Goal: Obtain resource: Download file/media

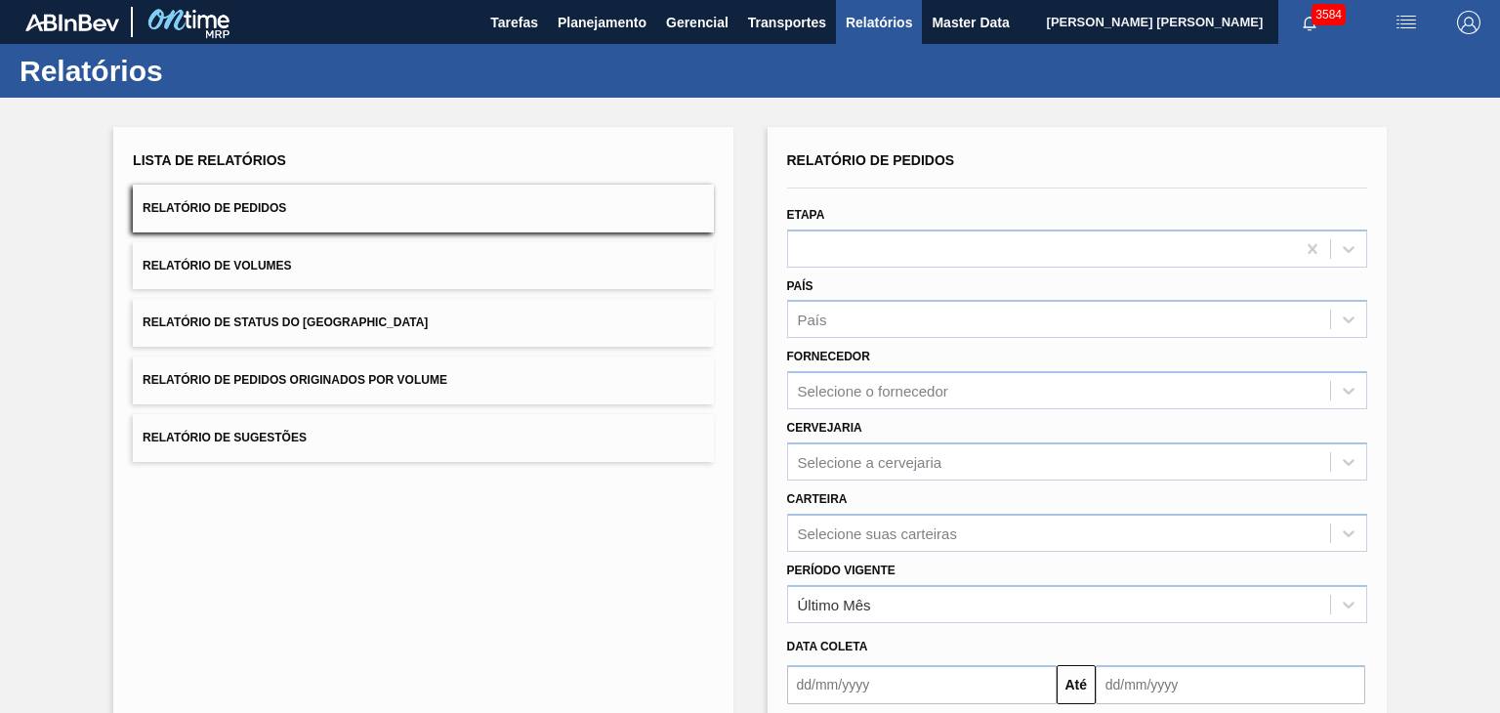
click at [502, 207] on button "Relatório de Pedidos" at bounding box center [423, 209] width 580 height 48
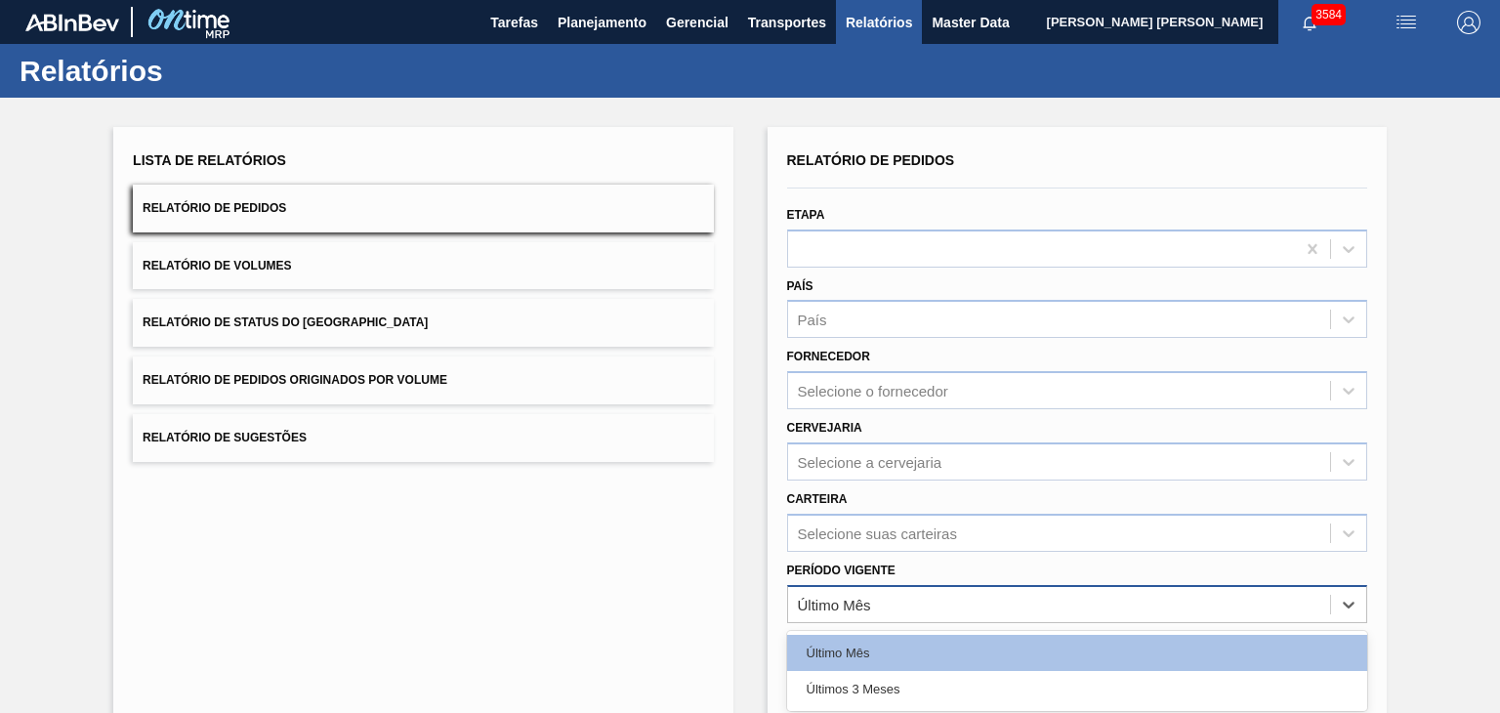
click at [1039, 603] on div "Último Mês" at bounding box center [1059, 604] width 542 height 28
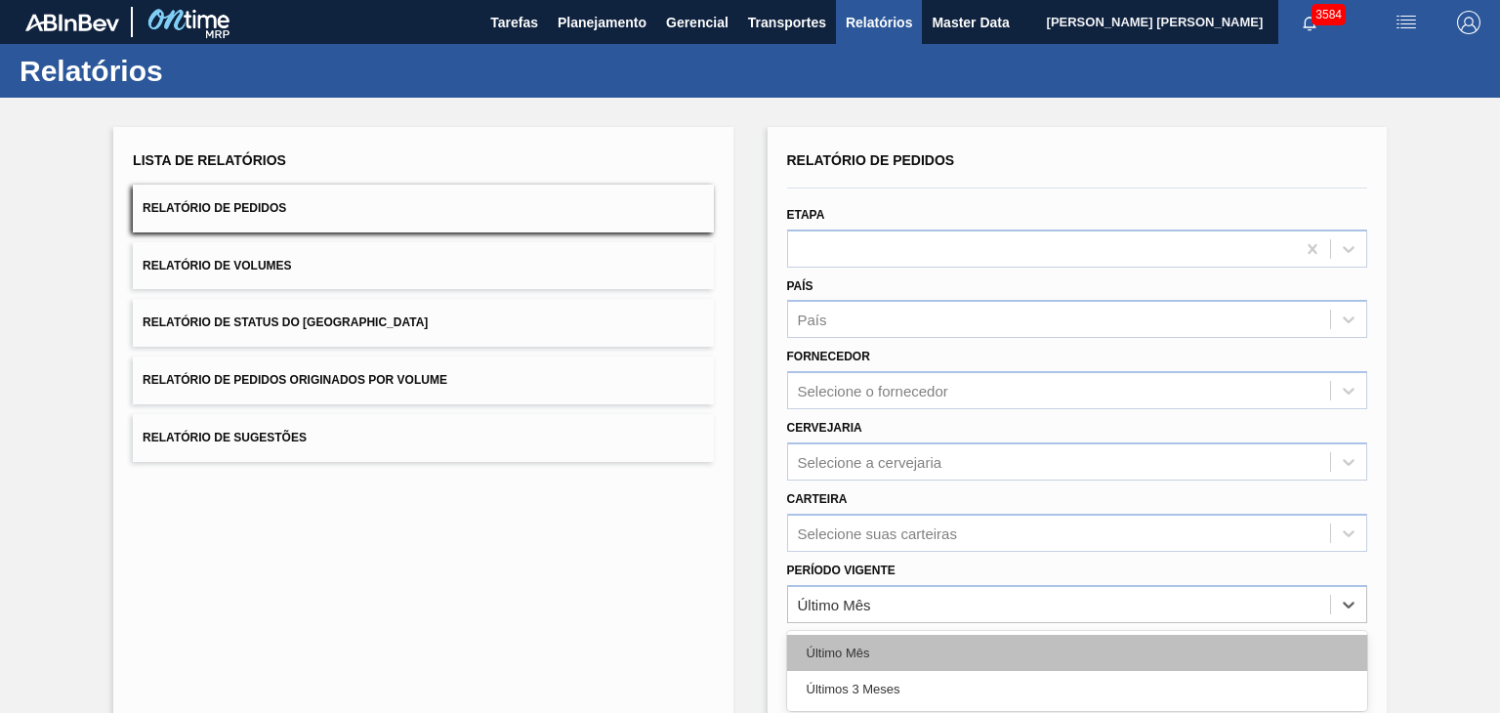
click at [999, 640] on div "Último Mês" at bounding box center [1077, 653] width 580 height 36
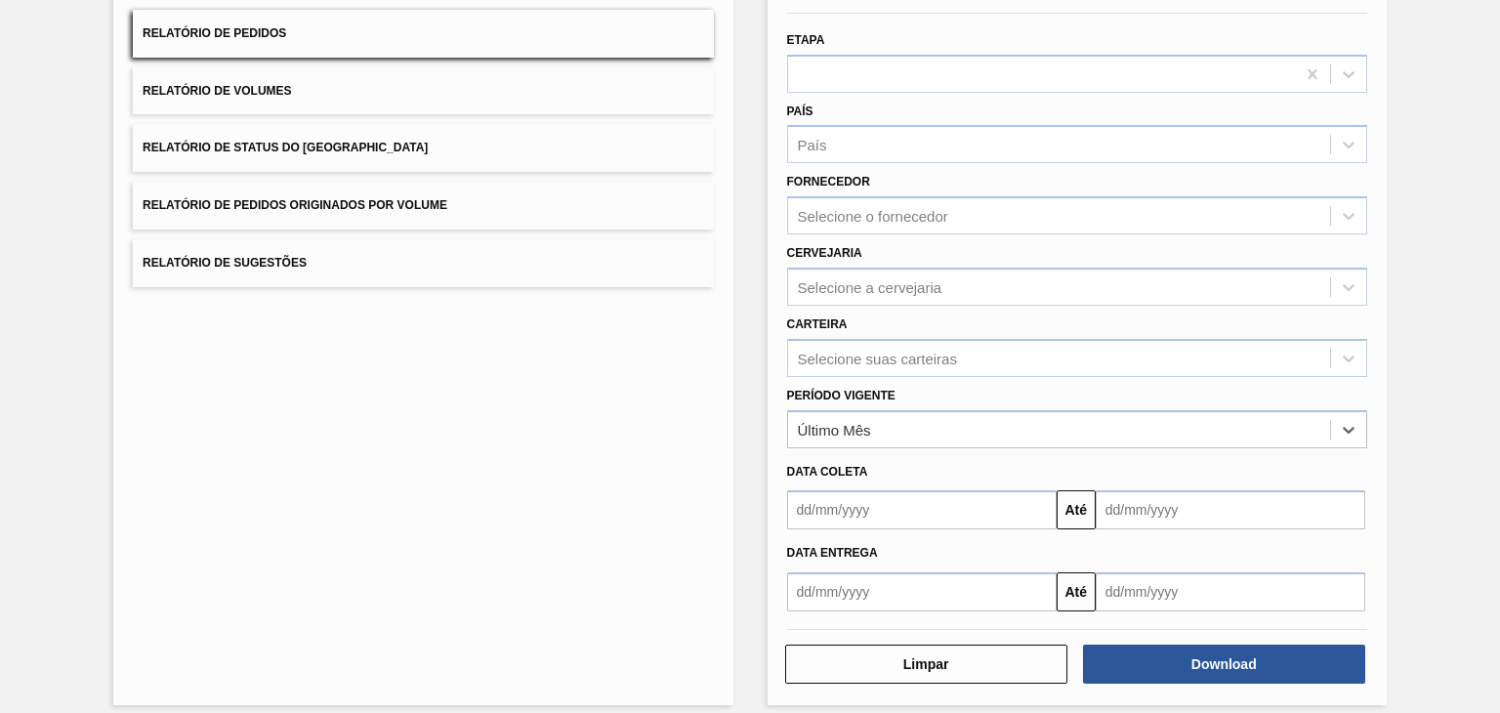
scroll to position [188, 0]
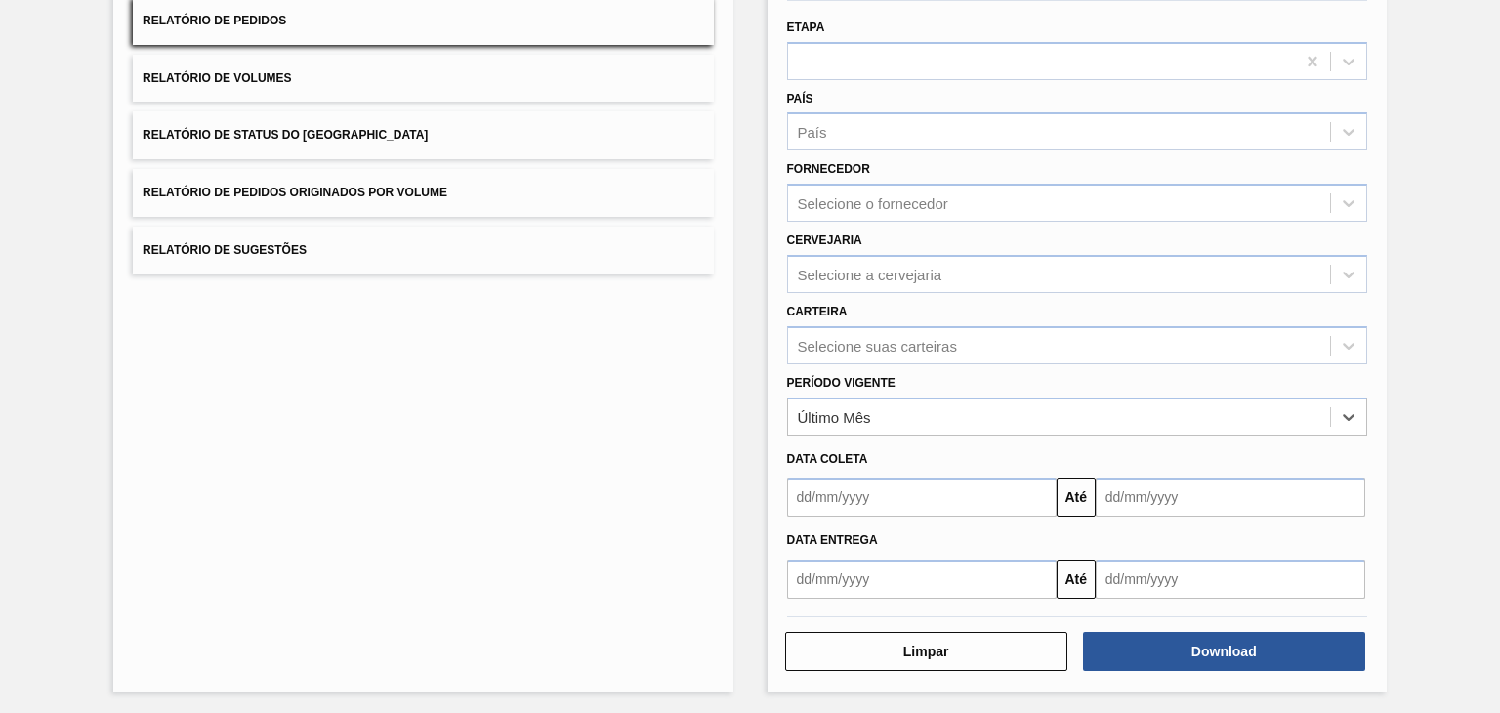
click at [991, 491] on input "text" at bounding box center [922, 497] width 270 height 39
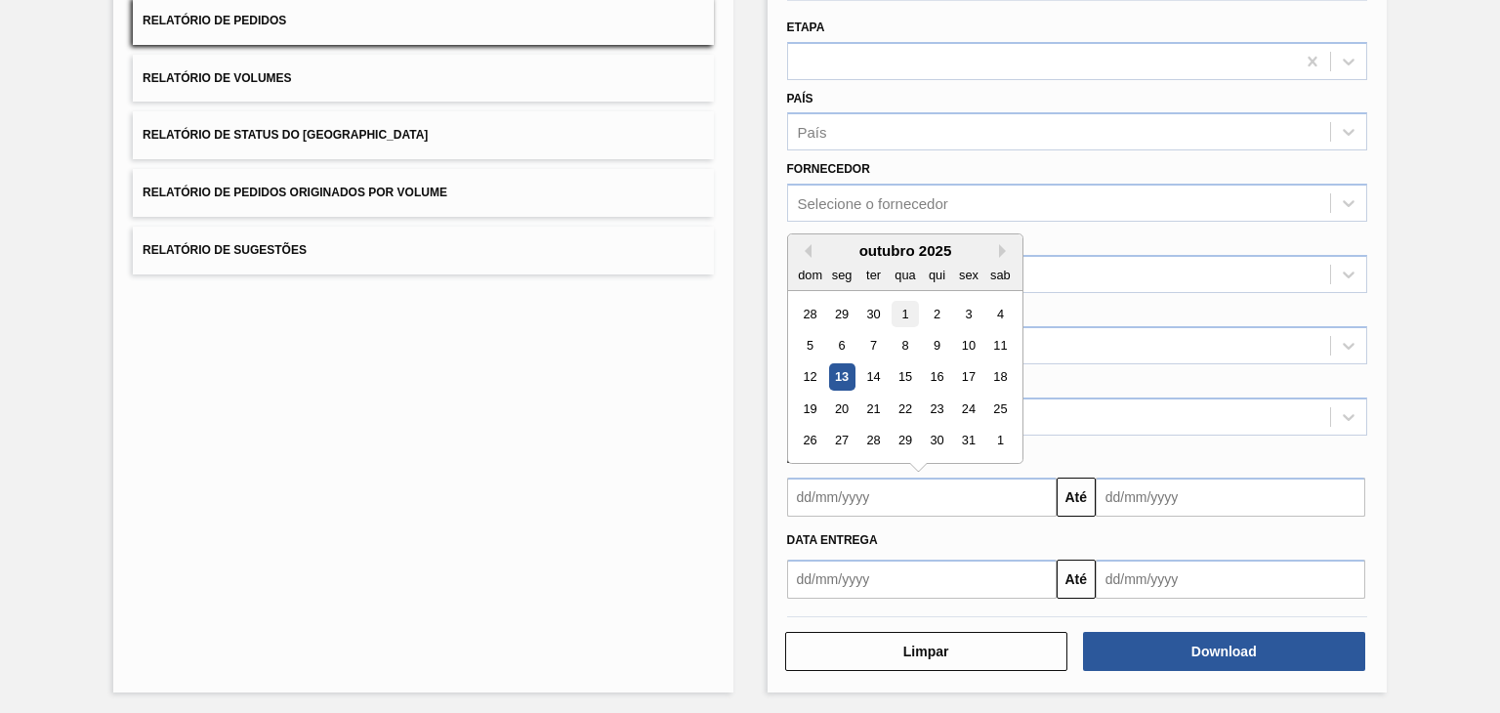
click at [911, 315] on div "1" at bounding box center [905, 314] width 26 height 26
type input "[DATE]"
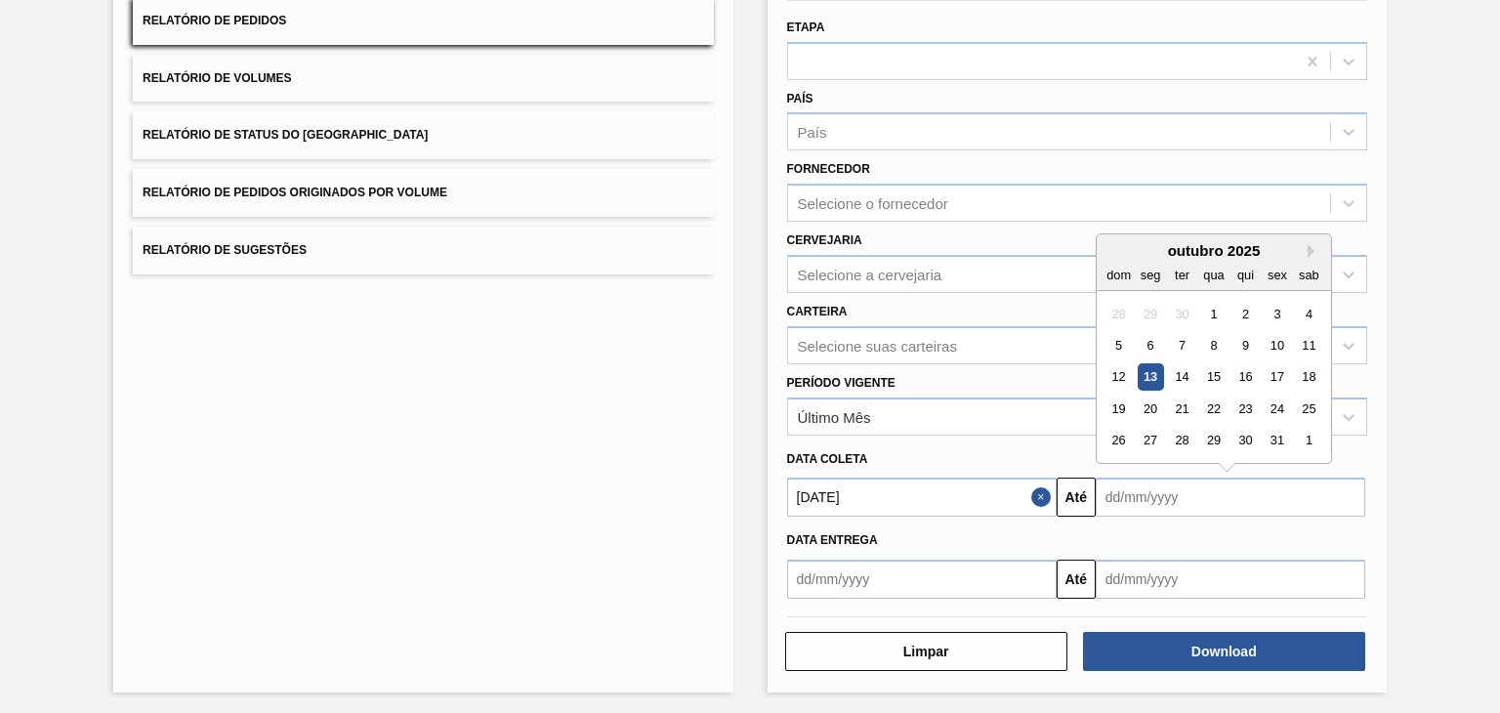
click at [1176, 484] on input "text" at bounding box center [1231, 497] width 270 height 39
click at [1247, 437] on div "30" at bounding box center [1246, 441] width 26 height 26
type input "[DATE]"
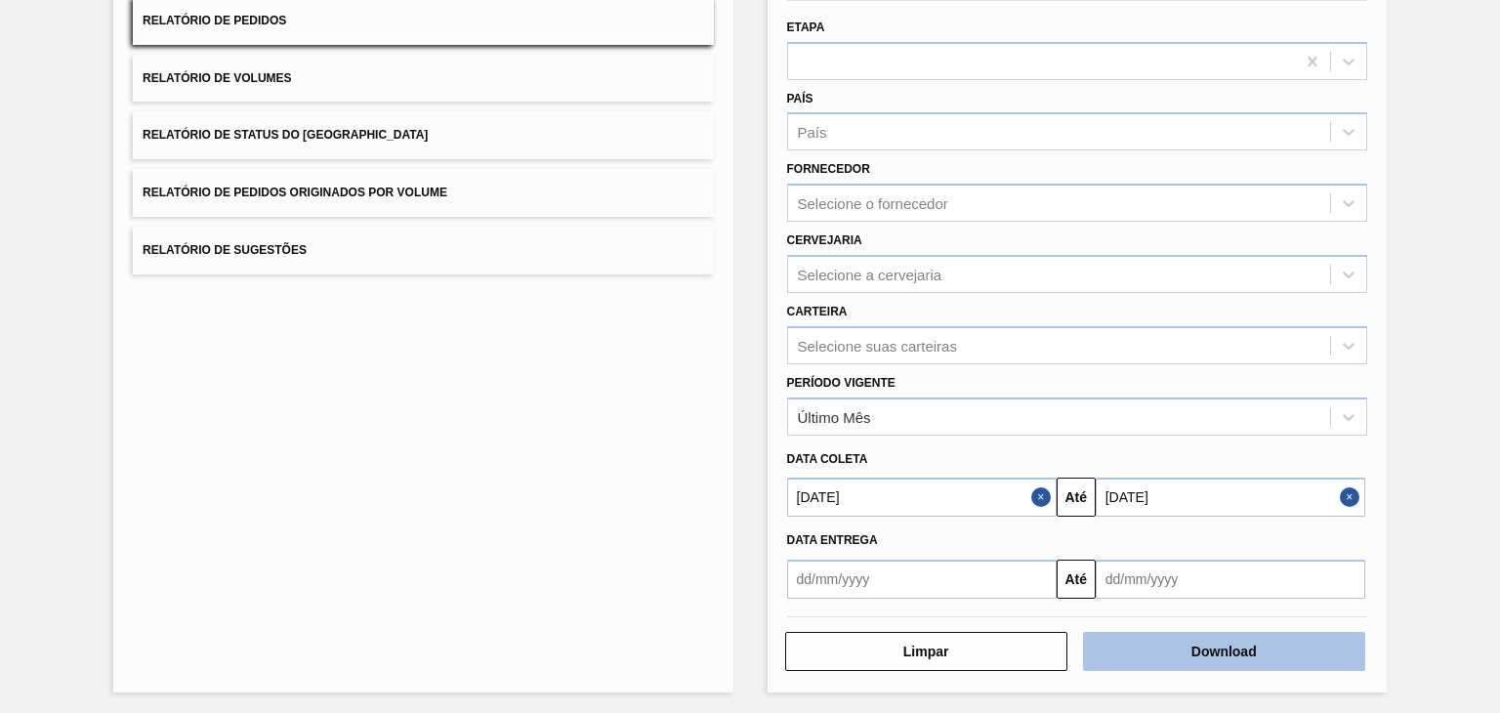
click at [1206, 644] on button "Download" at bounding box center [1224, 651] width 282 height 39
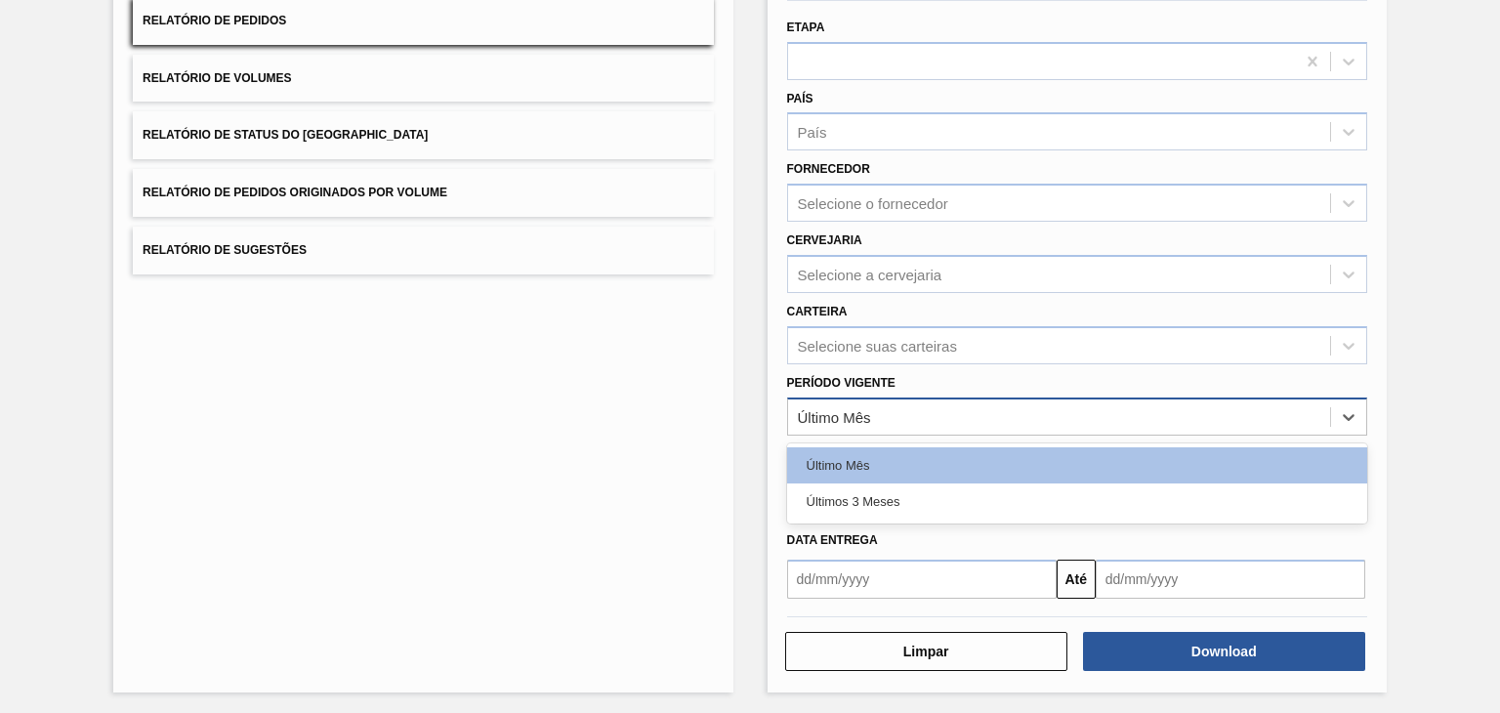
click at [903, 403] on div "Último Mês" at bounding box center [1059, 416] width 542 height 28
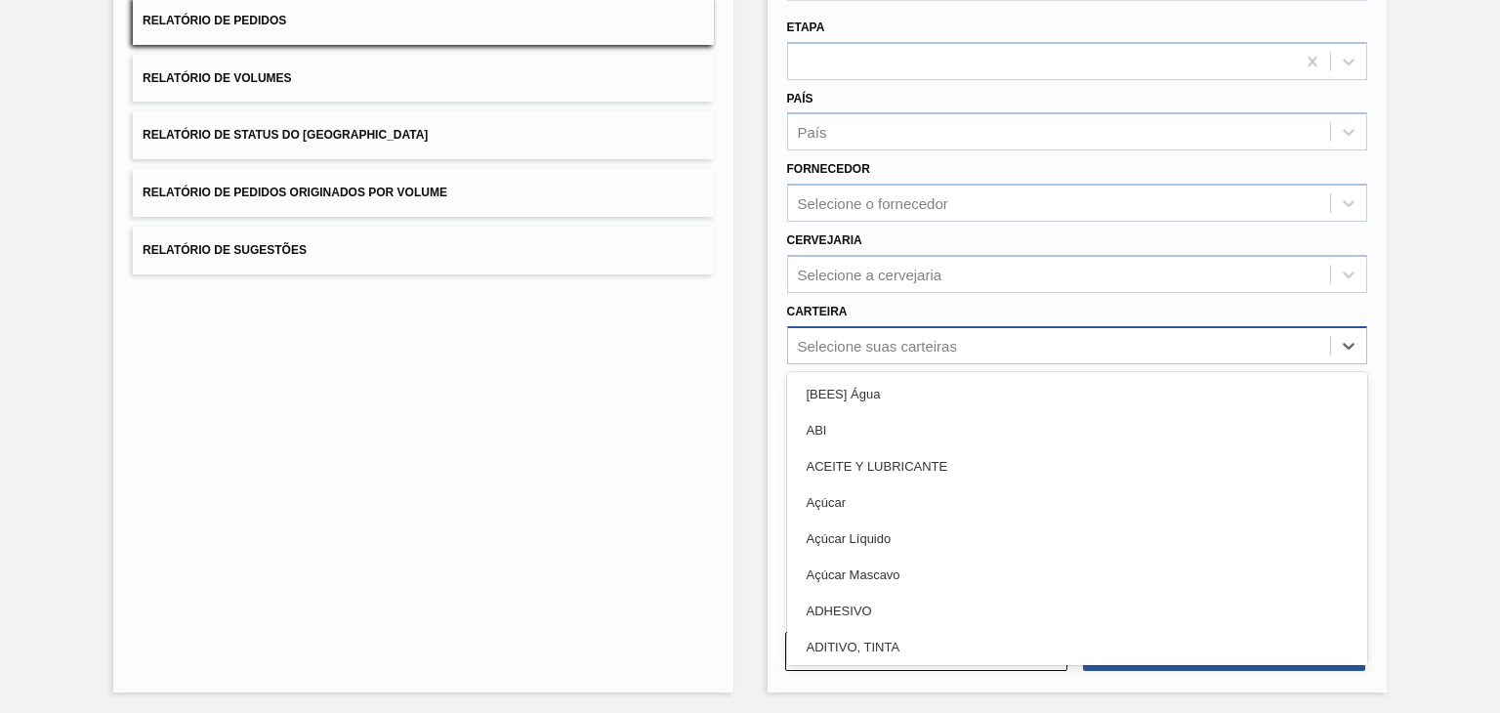
click at [931, 342] on div "Selecione suas carteiras" at bounding box center [877, 345] width 159 height 17
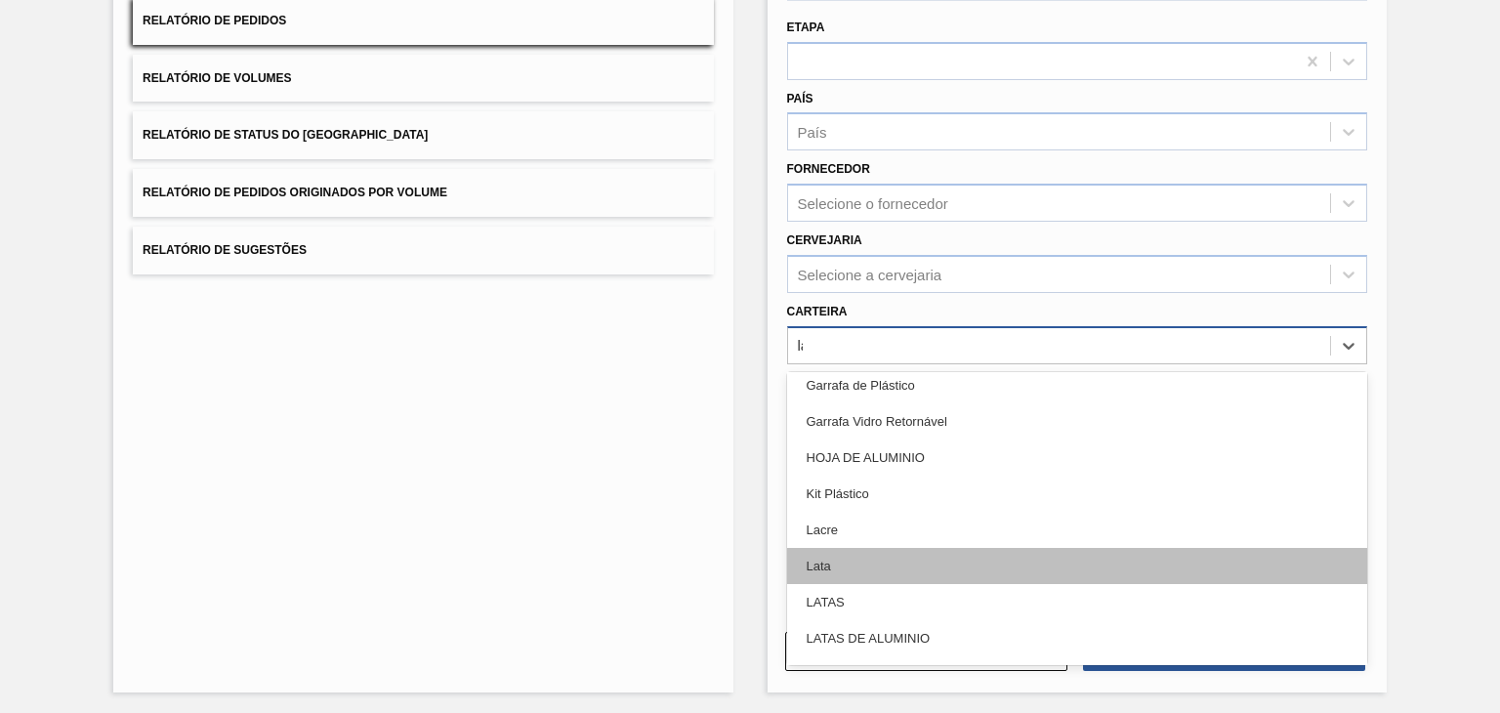
scroll to position [401, 0]
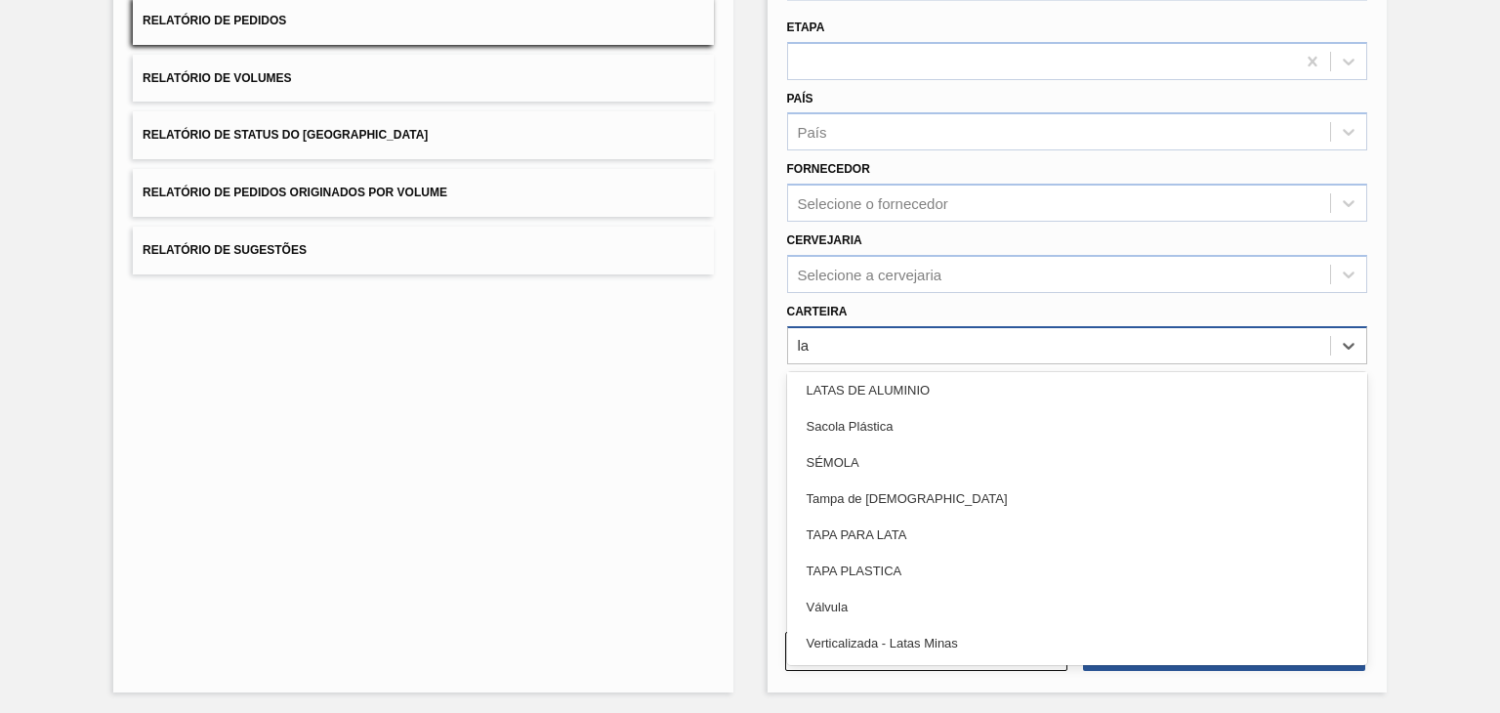
type input "lat"
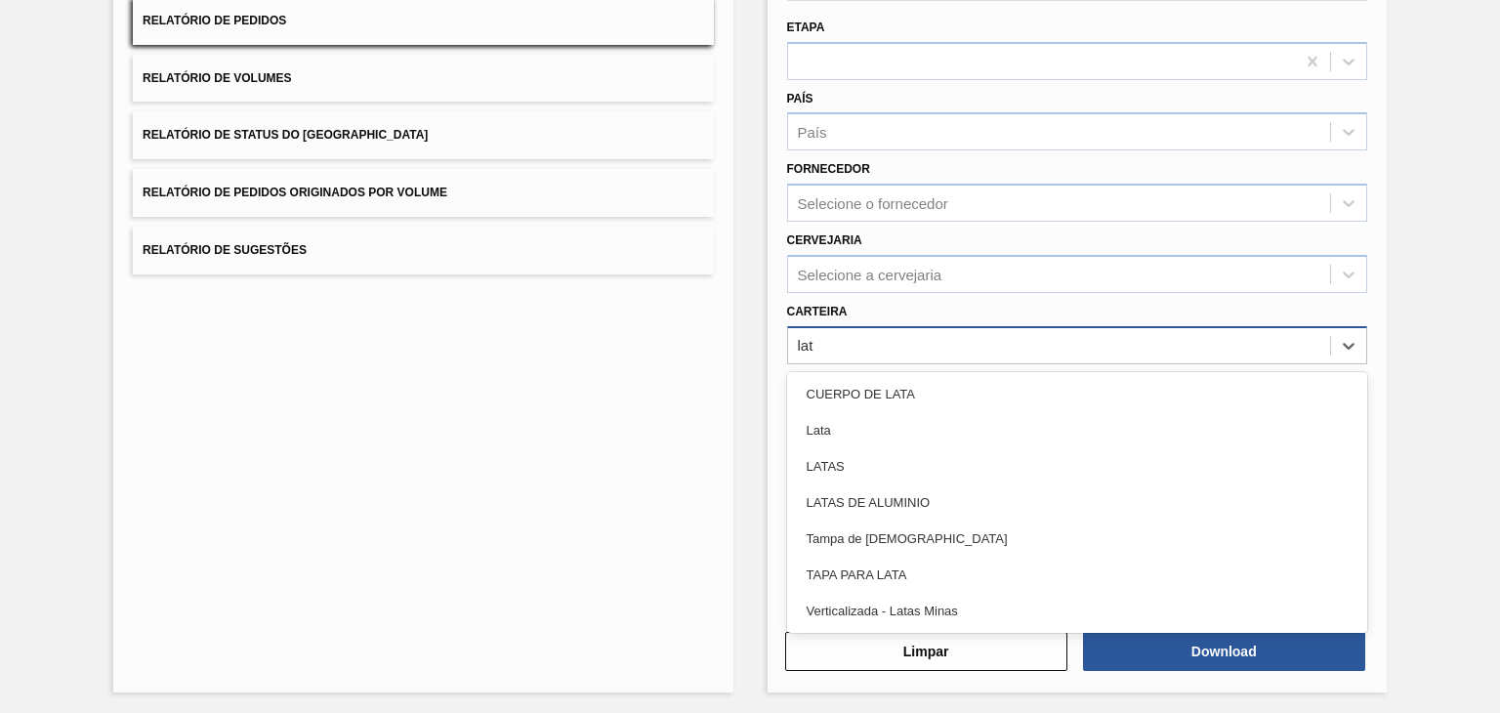
scroll to position [0, 0]
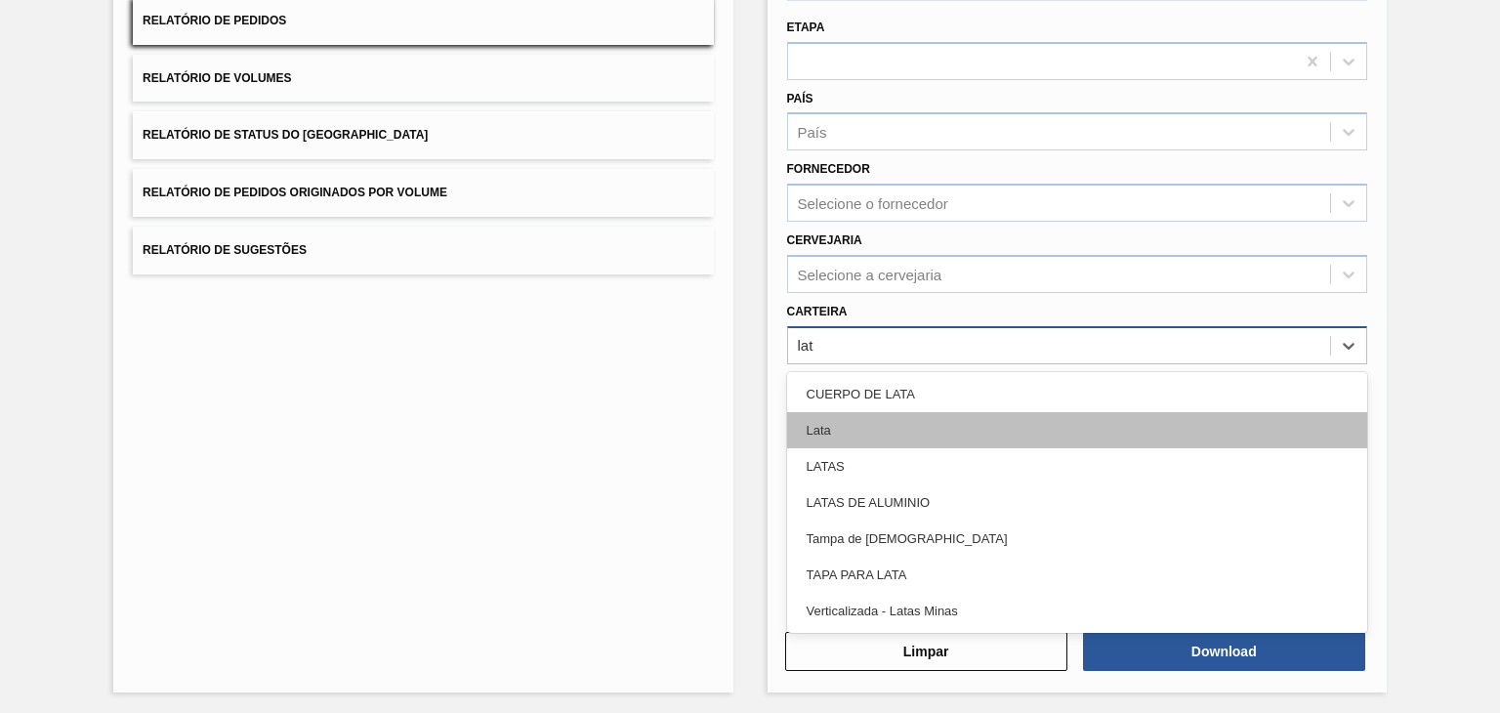
click at [903, 423] on div "Lata" at bounding box center [1077, 430] width 580 height 36
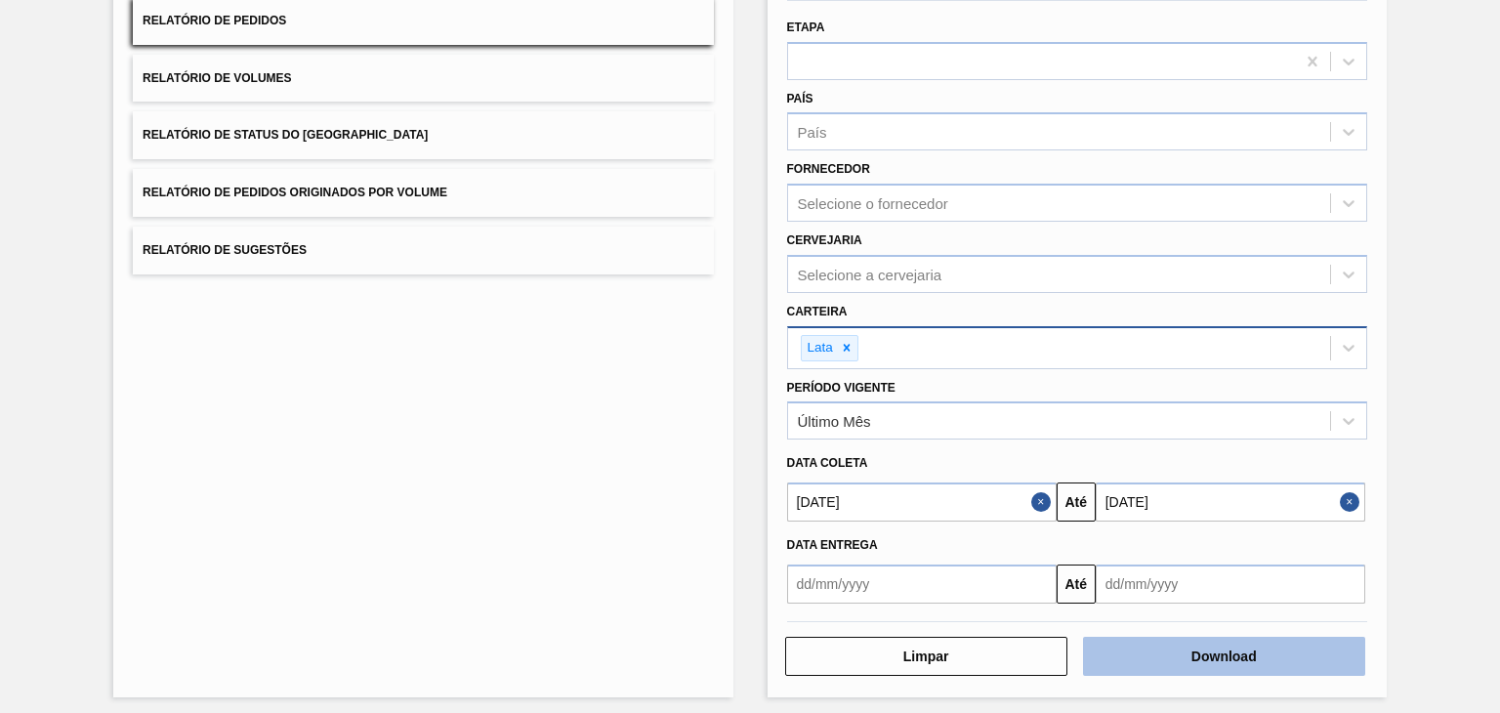
click at [1239, 661] on button "Download" at bounding box center [1224, 656] width 282 height 39
